Goal: Information Seeking & Learning: Learn about a topic

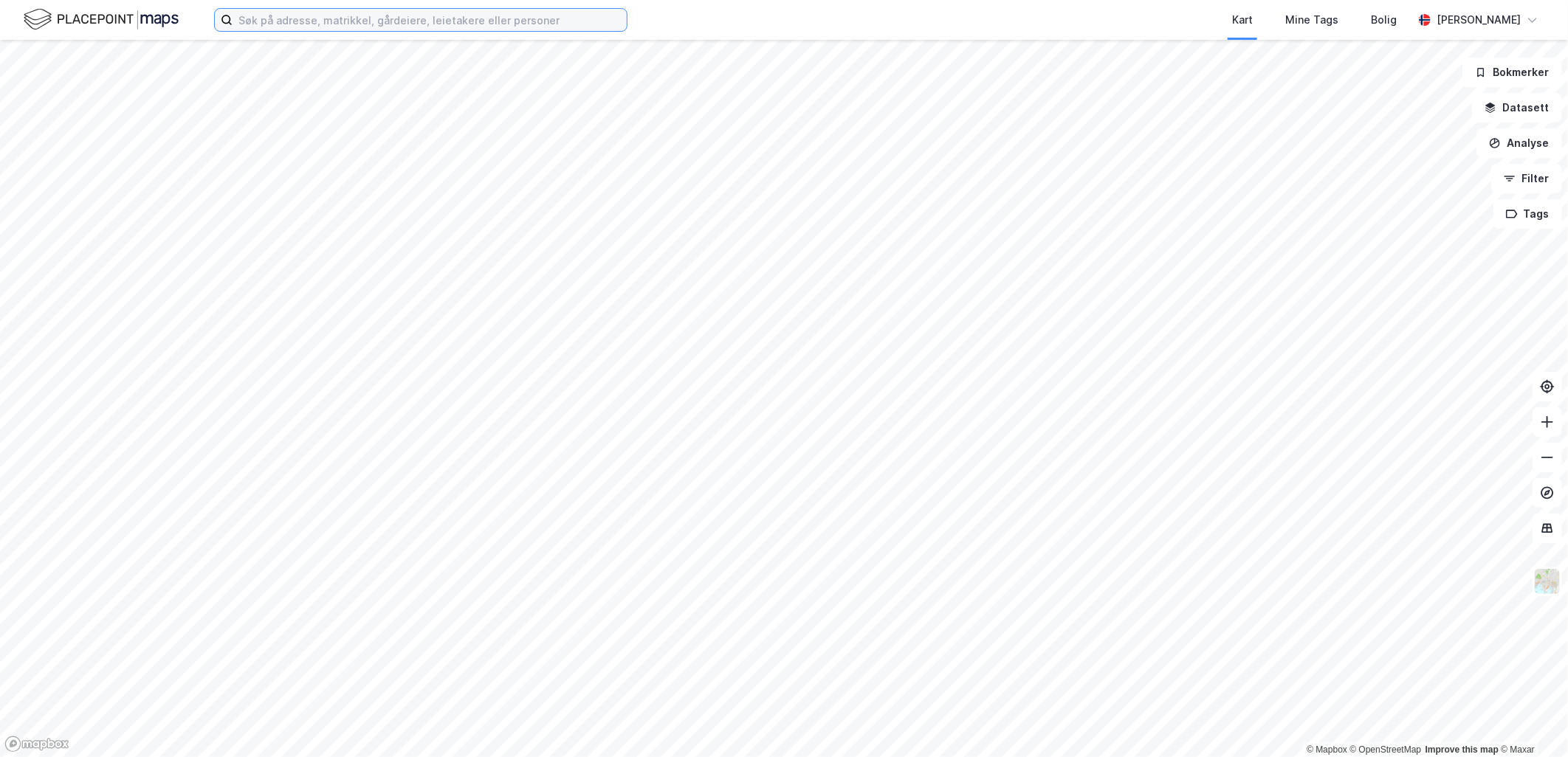
click at [325, 26] on input at bounding box center [430, 19] width 394 height 22
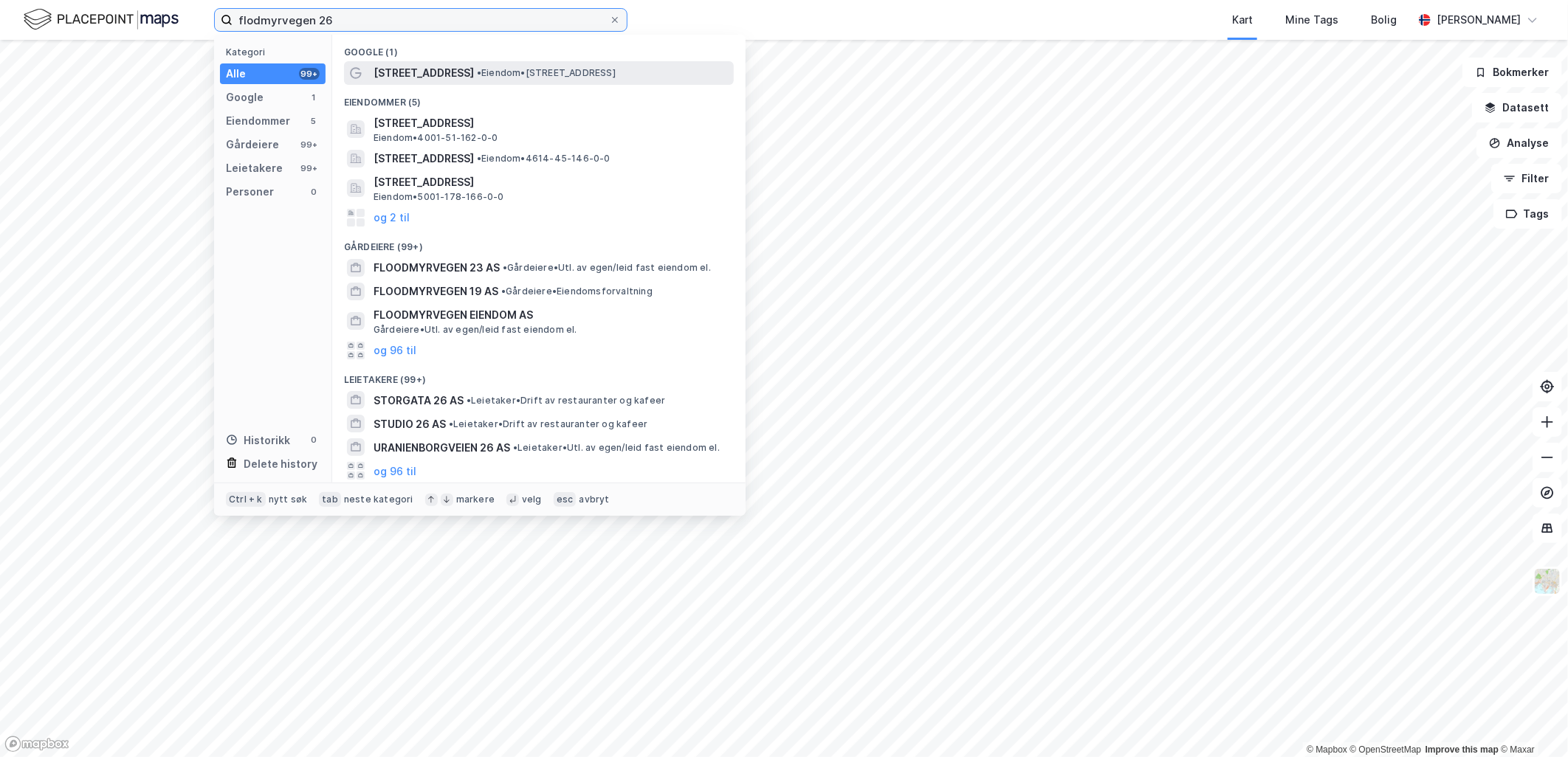
type input "flodmyrvegen 26"
click at [426, 71] on span "[STREET_ADDRESS]" at bounding box center [423, 73] width 100 height 18
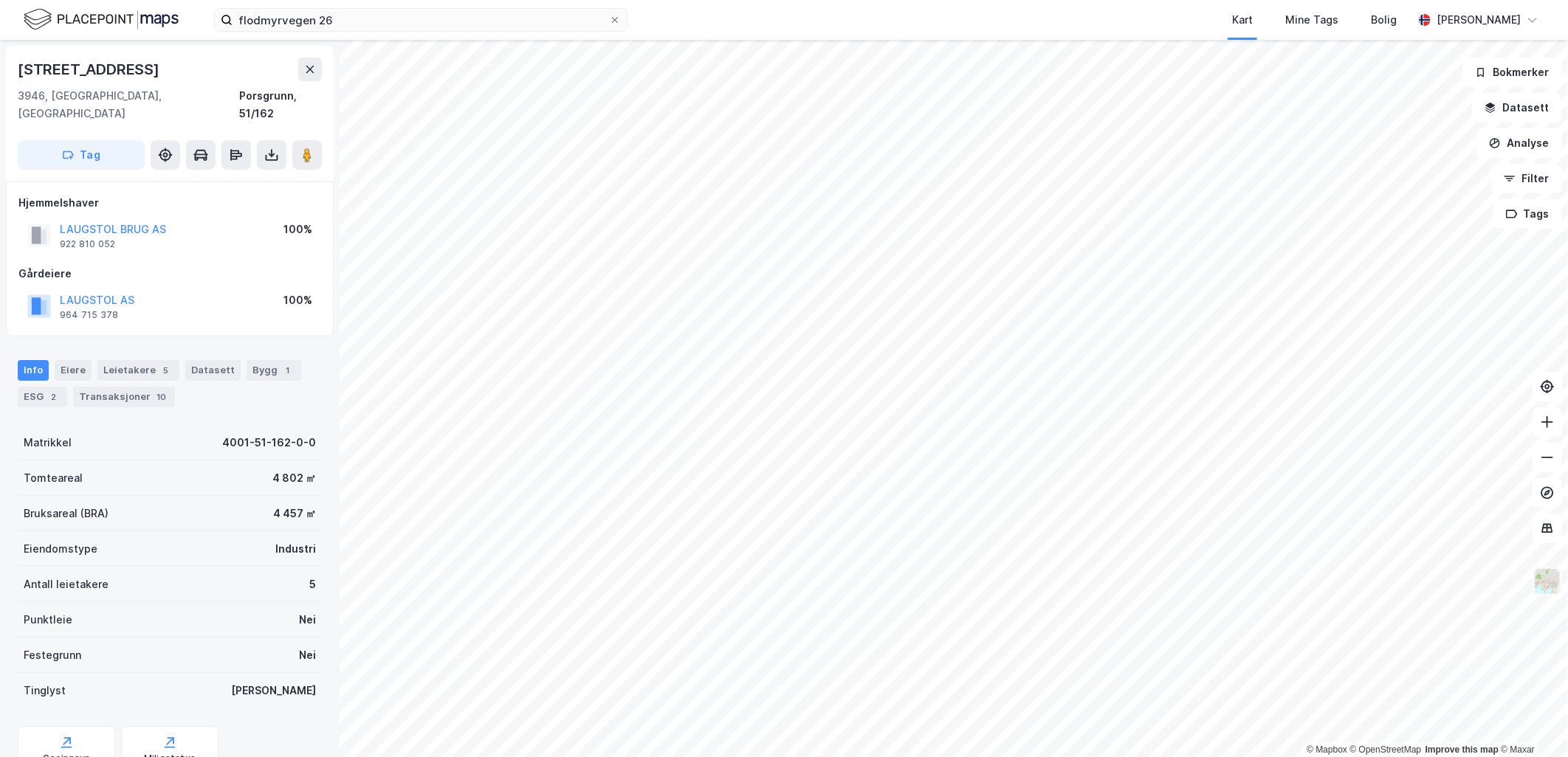
click at [1544, 569] on img at bounding box center [1547, 582] width 28 height 28
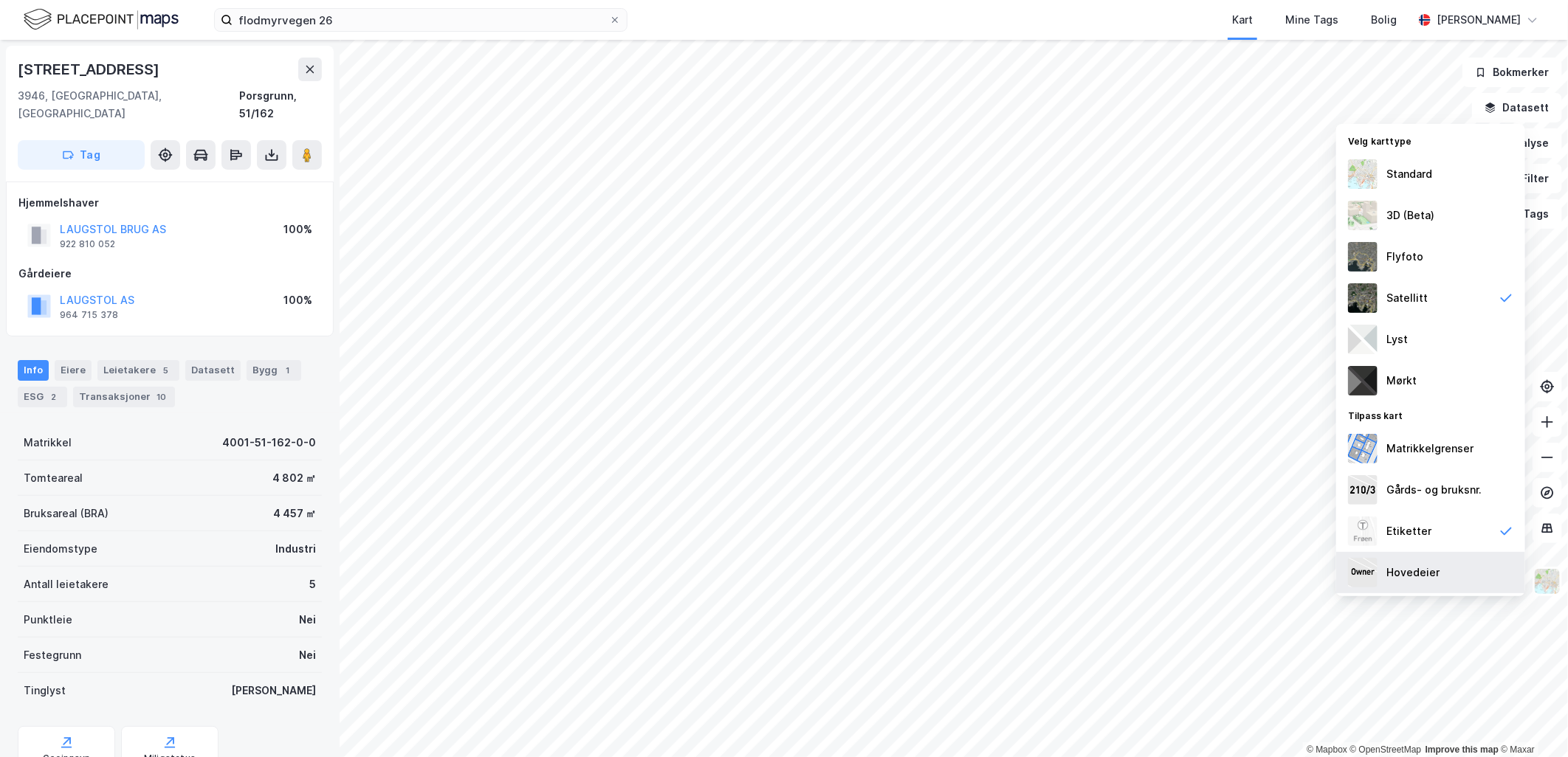
click at [1414, 573] on div "Hovedeier" at bounding box center [1413, 572] width 54 height 18
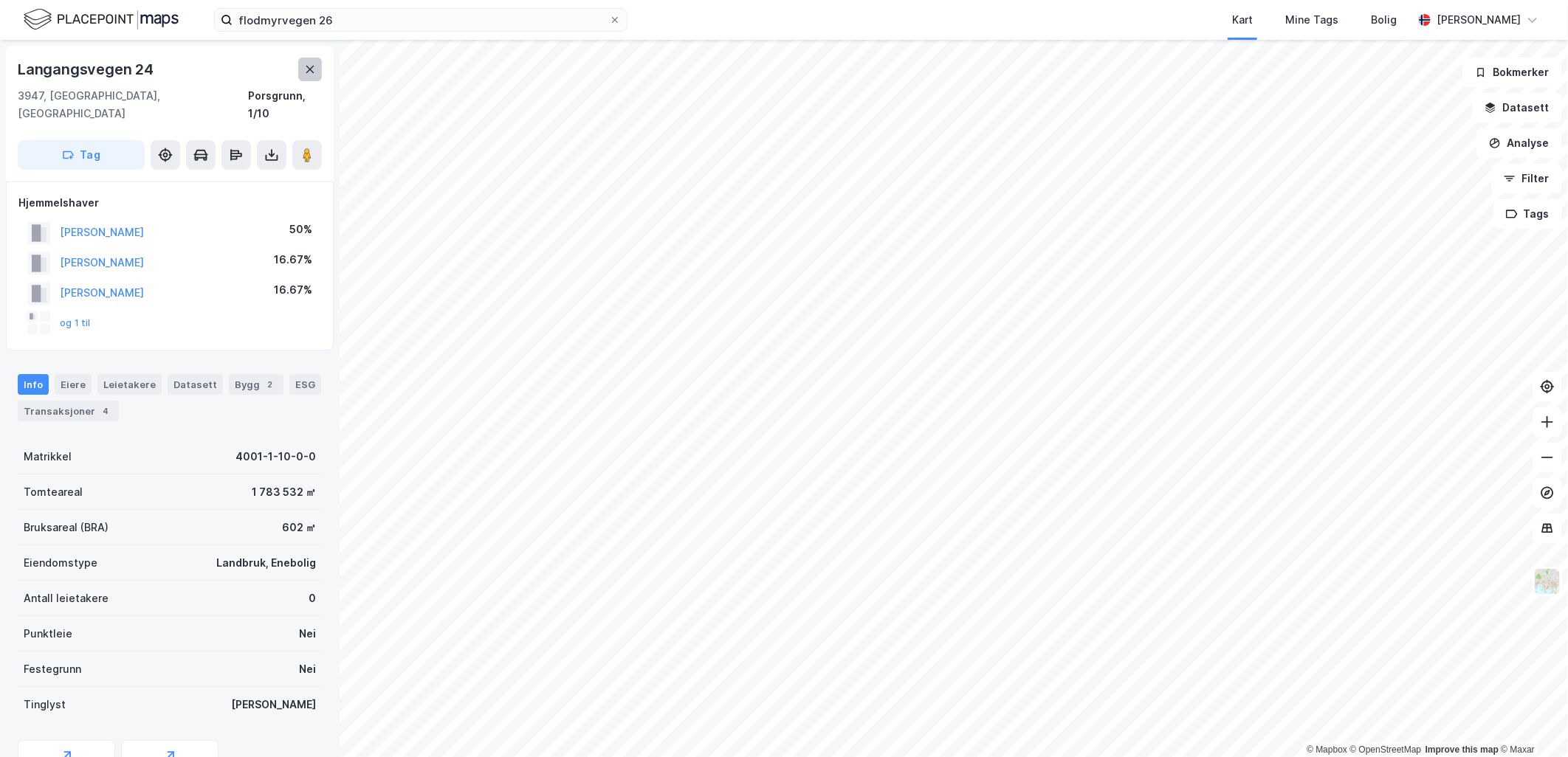
click at [313, 67] on icon at bounding box center [310, 70] width 8 height 8
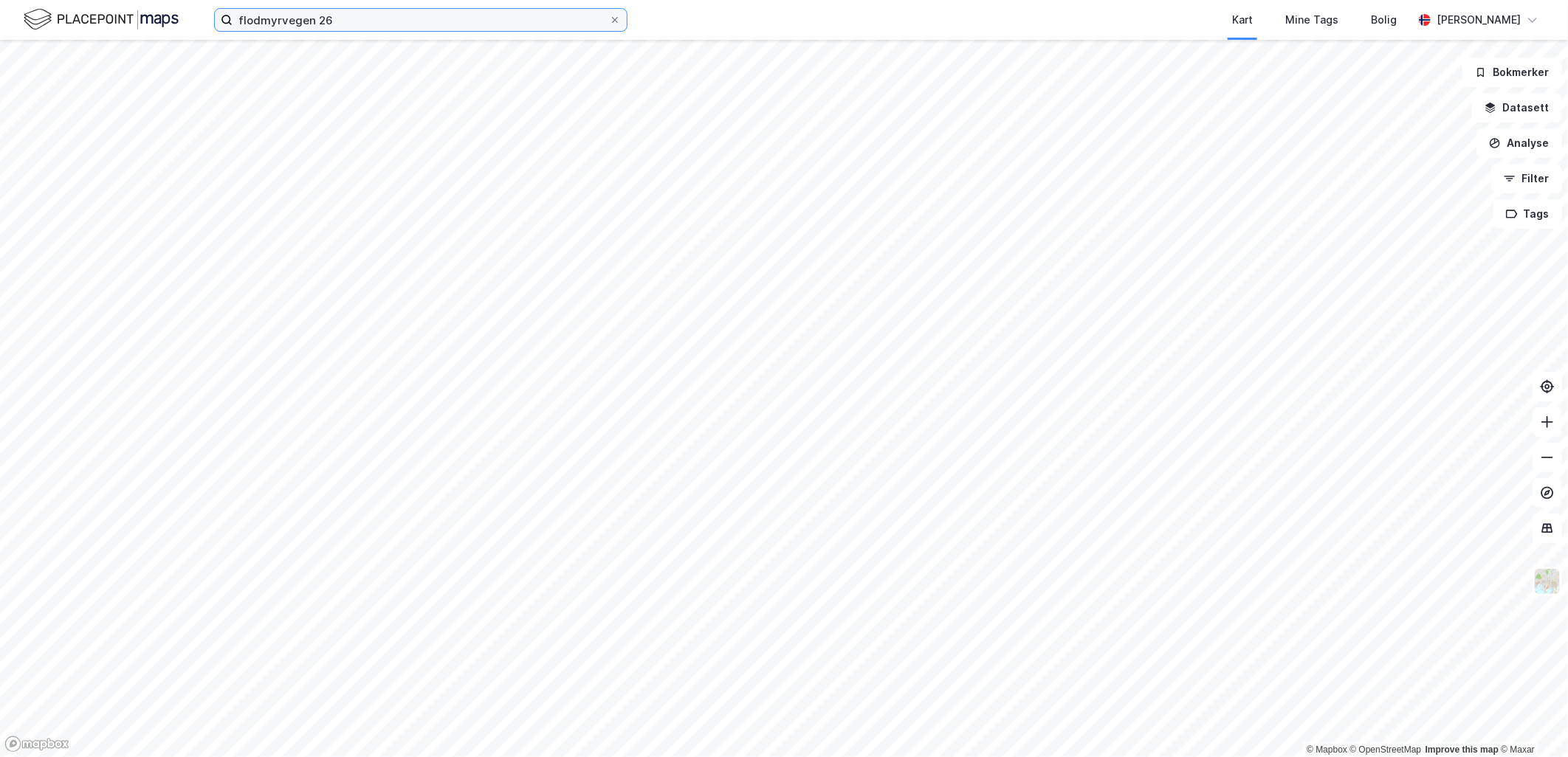
click at [350, 20] on input "flodmyrvegen 26" at bounding box center [421, 19] width 376 height 22
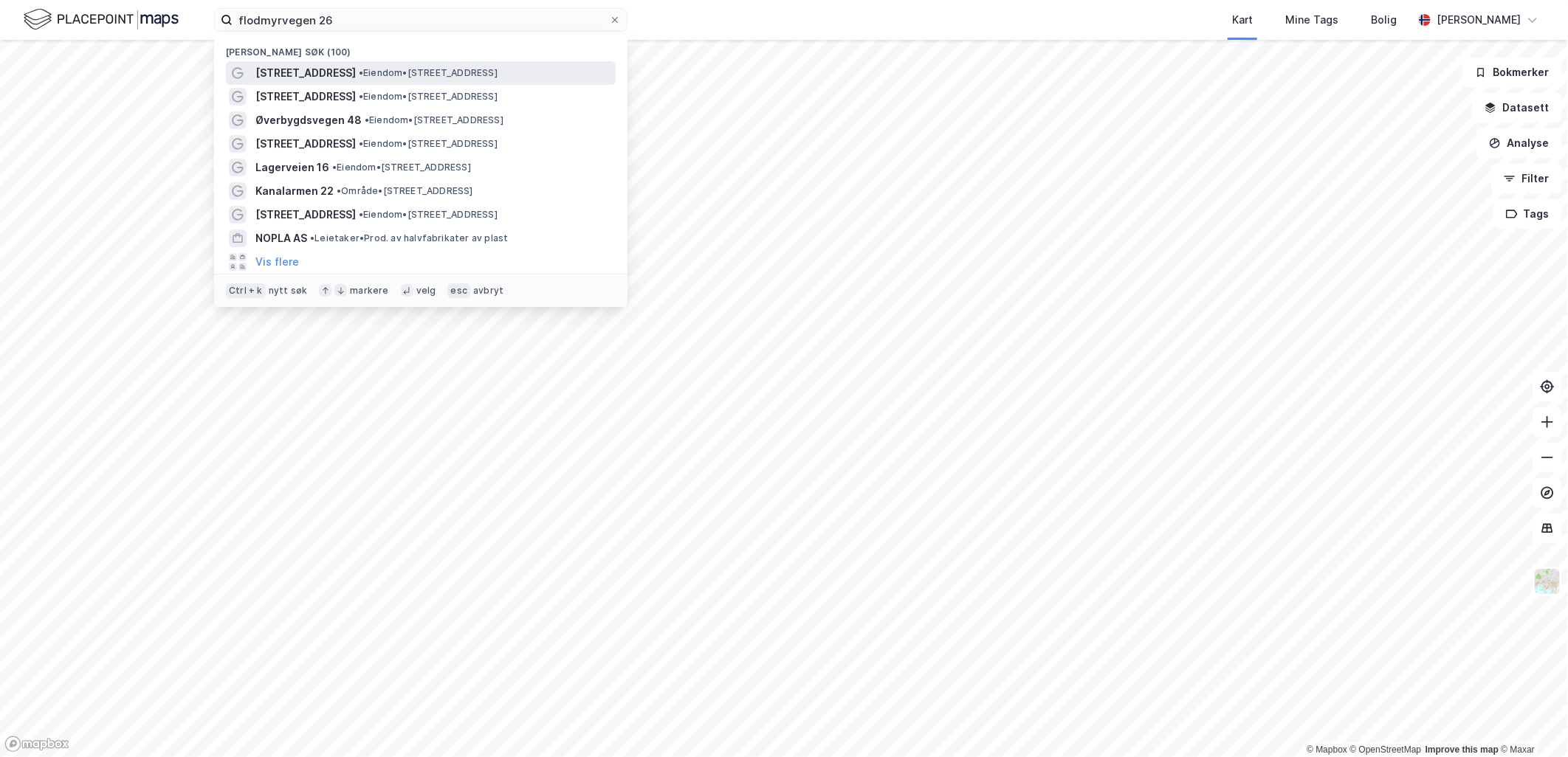
click at [358, 74] on span "•" at bounding box center [361, 73] width 5 height 11
